Goal: Information Seeking & Learning: Check status

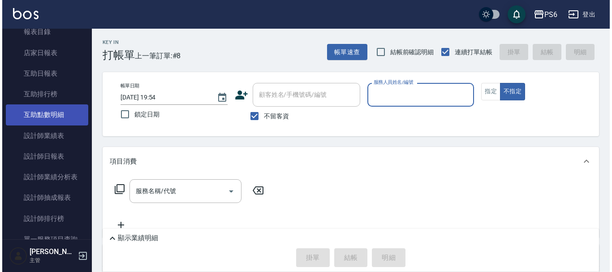
scroll to position [179, 0]
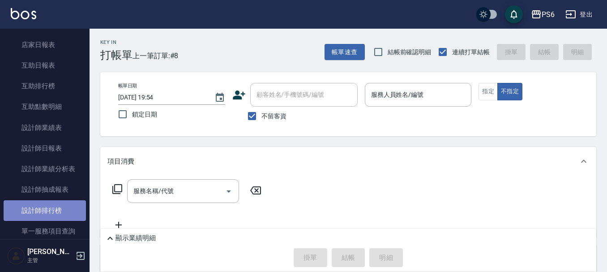
click at [56, 207] on link "設計師排行榜" at bounding box center [45, 210] width 82 height 21
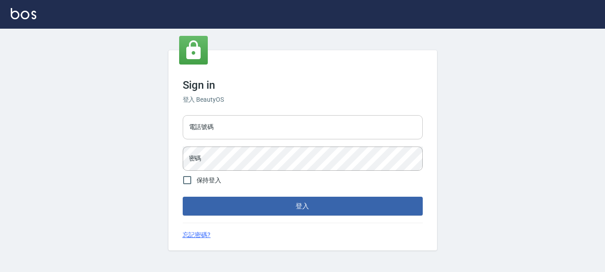
drag, startPoint x: 210, startPoint y: 115, endPoint x: 209, endPoint y: 124, distance: 8.6
click at [209, 120] on div "電話號碼 電話號碼 密碼 密碼" at bounding box center [302, 143] width 247 height 63
click at [209, 125] on input "電話號碼" at bounding box center [303, 127] width 240 height 24
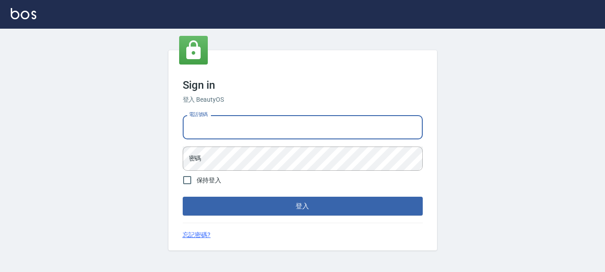
type input "0983811952"
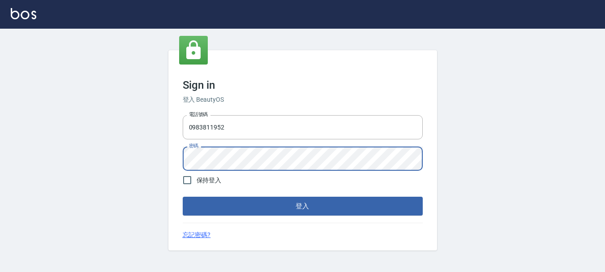
click at [183, 197] on button "登入" at bounding box center [303, 206] width 240 height 19
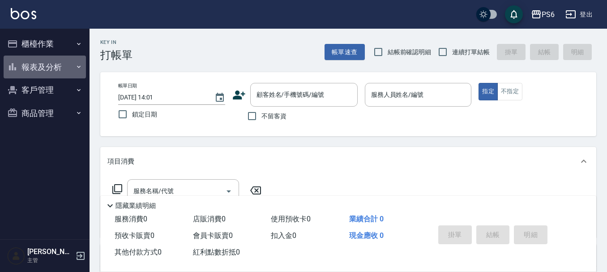
click at [37, 70] on button "報表及分析" at bounding box center [45, 67] width 82 height 23
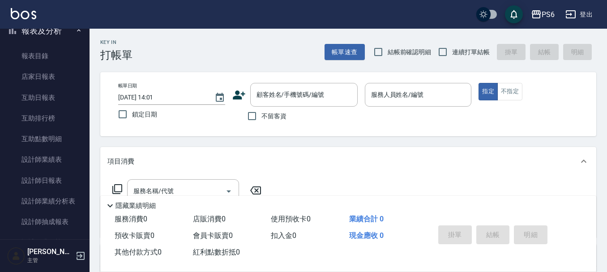
scroll to position [90, 0]
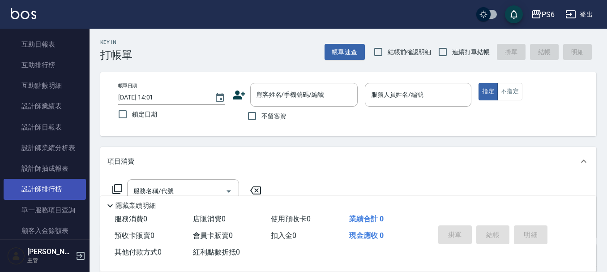
click at [56, 188] on link "設計師排行榜" at bounding box center [45, 189] width 82 height 21
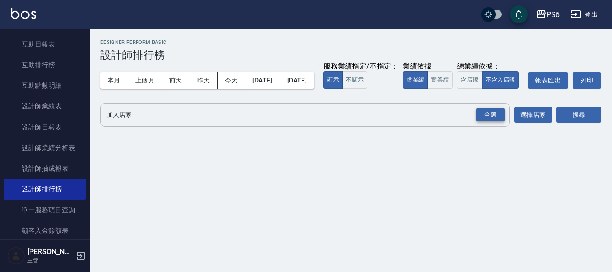
click at [491, 122] on div "全選" at bounding box center [490, 115] width 29 height 14
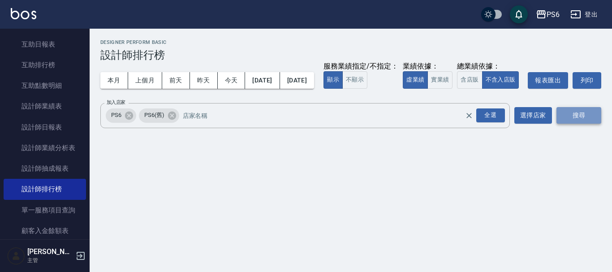
click at [579, 124] on button "搜尋" at bounding box center [578, 115] width 45 height 17
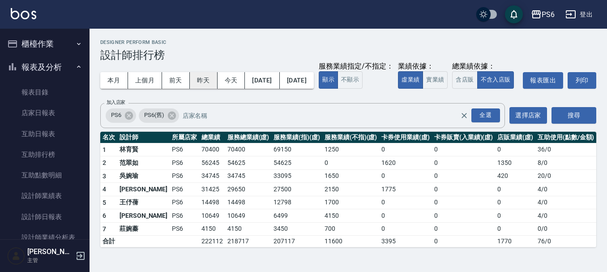
click at [206, 81] on button "昨天" at bounding box center [204, 80] width 28 height 17
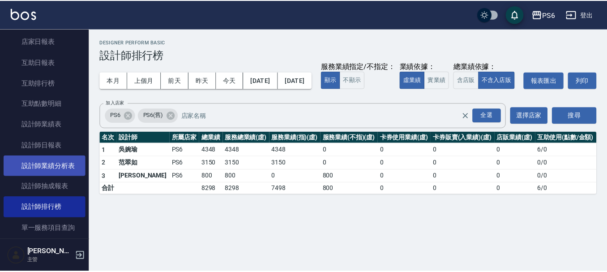
scroll to position [90, 0]
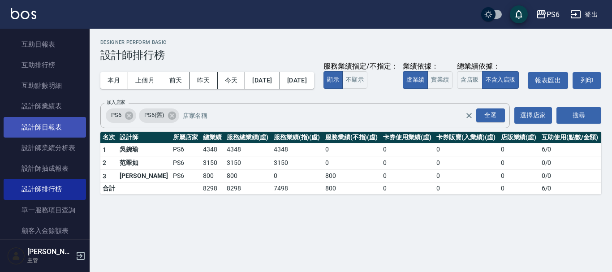
click at [56, 131] on link "設計師日報表" at bounding box center [45, 127] width 82 height 21
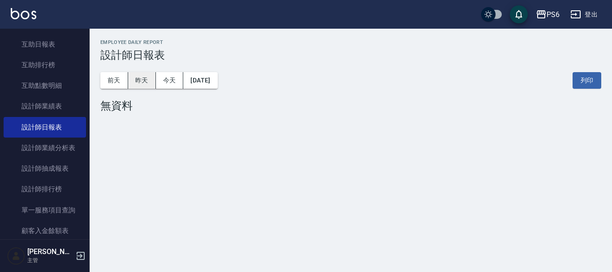
click at [134, 83] on button "昨天" at bounding box center [142, 80] width 28 height 17
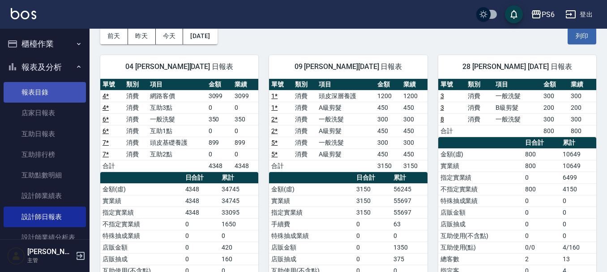
scroll to position [45, 0]
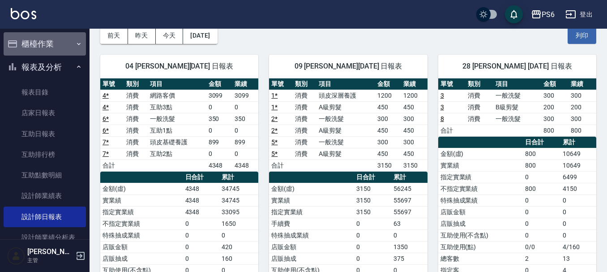
click at [61, 48] on button "櫃檯作業" at bounding box center [45, 43] width 82 height 23
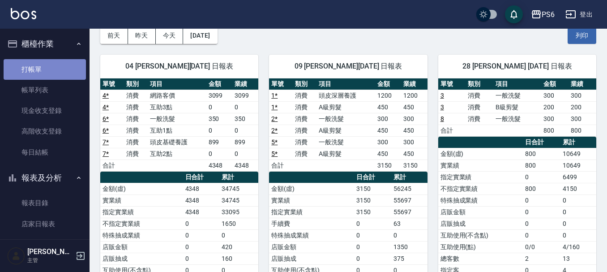
click at [56, 69] on link "打帳單" at bounding box center [45, 69] width 82 height 21
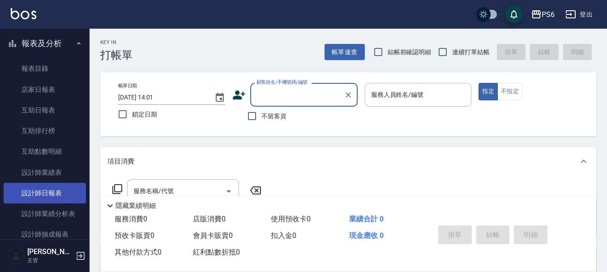
scroll to position [224, 0]
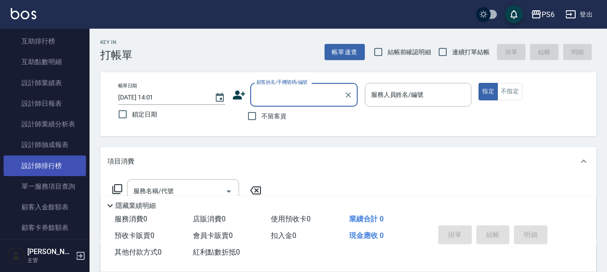
click at [50, 169] on link "設計師排行榜" at bounding box center [45, 165] width 82 height 21
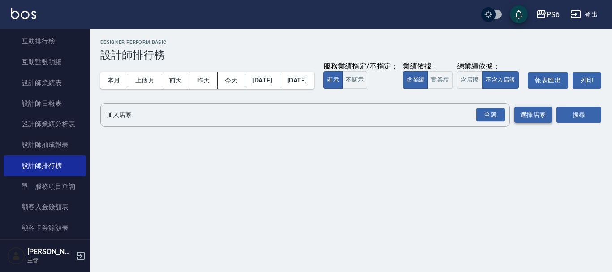
drag, startPoint x: 497, startPoint y: 137, endPoint x: 530, endPoint y: 133, distance: 33.3
click at [498, 122] on div "全選" at bounding box center [490, 115] width 29 height 14
drag, startPoint x: 588, startPoint y: 138, endPoint x: 577, endPoint y: 138, distance: 11.2
click at [581, 124] on button "搜尋" at bounding box center [578, 115] width 45 height 17
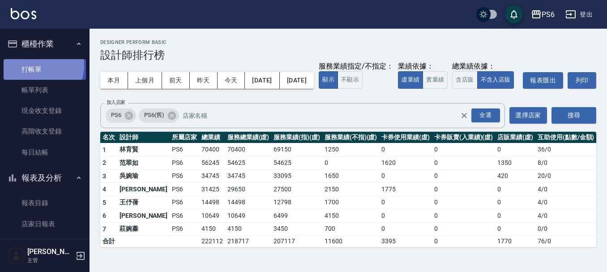
click at [34, 65] on link "打帳單" at bounding box center [45, 69] width 82 height 21
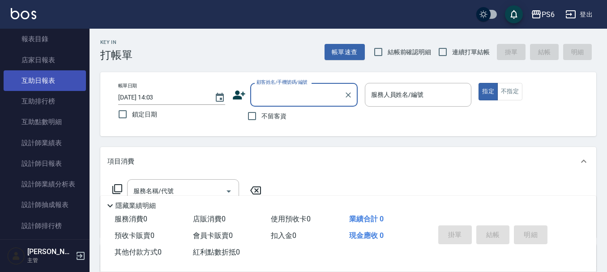
scroll to position [179, 0]
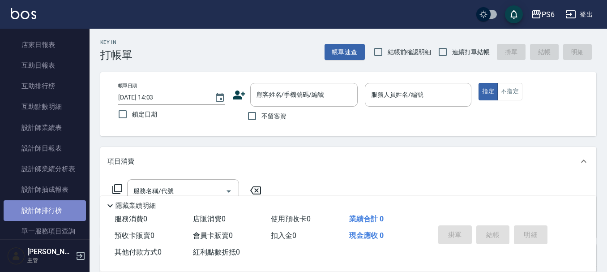
click at [56, 212] on link "設計師排行榜" at bounding box center [45, 210] width 82 height 21
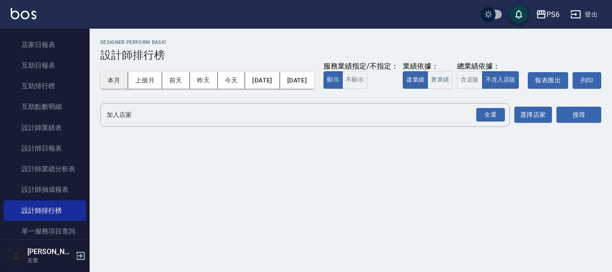
click at [116, 79] on button "本月" at bounding box center [114, 80] width 28 height 17
click at [230, 78] on button "今天" at bounding box center [232, 80] width 28 height 17
click at [488, 122] on div "全選" at bounding box center [490, 115] width 29 height 14
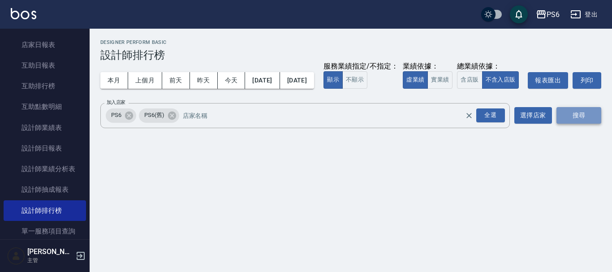
click at [572, 124] on button "搜尋" at bounding box center [578, 115] width 45 height 17
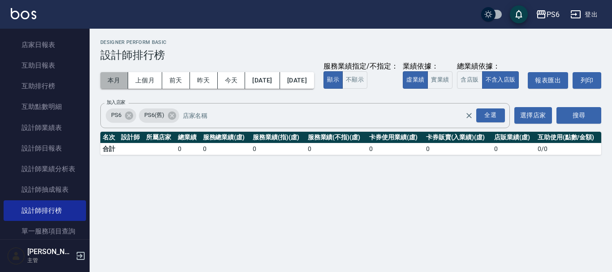
click at [113, 78] on button "本月" at bounding box center [114, 80] width 28 height 17
